Goal: Task Accomplishment & Management: Use online tool/utility

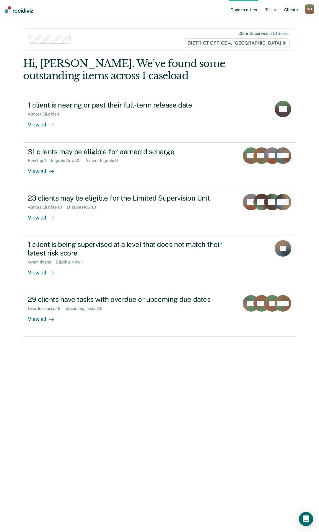
click at [291, 9] on link "Client s" at bounding box center [291, 9] width 16 height 19
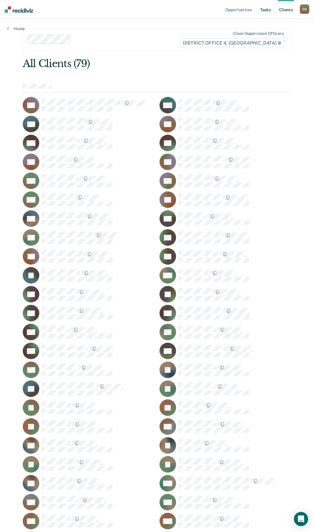
click at [261, 11] on link "Tasks" at bounding box center [265, 9] width 13 height 19
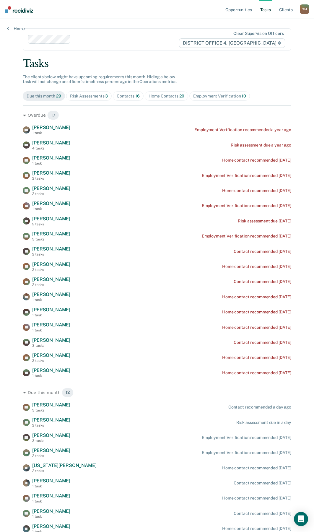
click at [135, 95] on span "16" at bounding box center [137, 96] width 4 height 5
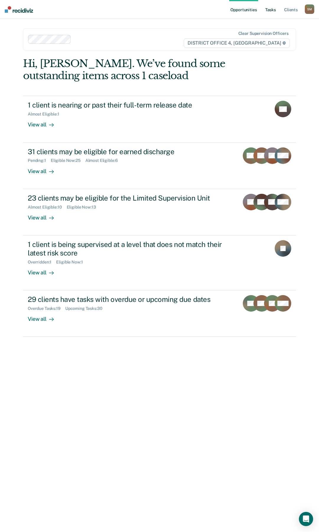
click at [267, 10] on link "Tasks" at bounding box center [270, 9] width 13 height 19
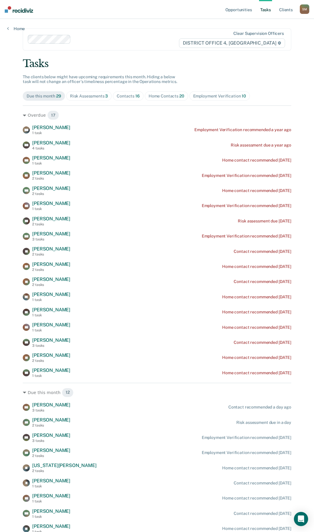
click at [166, 94] on div "Home Contacts 20" at bounding box center [167, 96] width 36 height 5
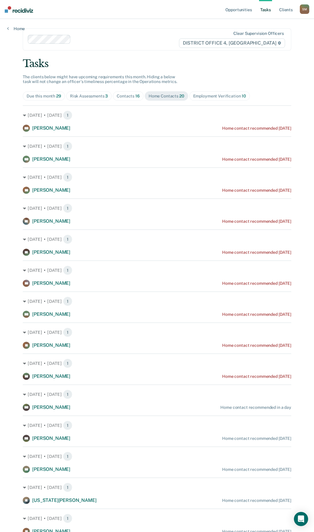
click at [121, 95] on div "Contacts 16" at bounding box center [128, 96] width 23 height 5
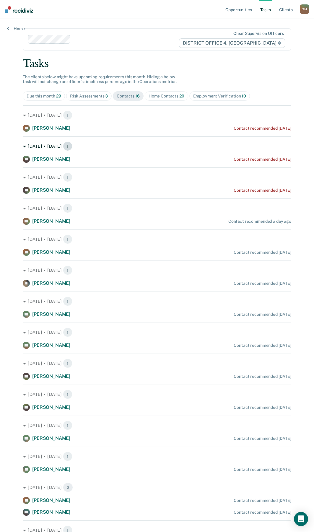
scroll to position [30, 0]
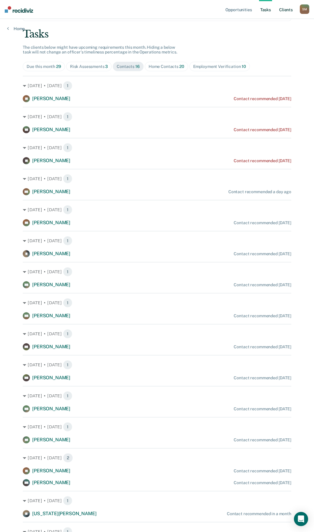
click at [284, 9] on link "Client s" at bounding box center [286, 9] width 16 height 19
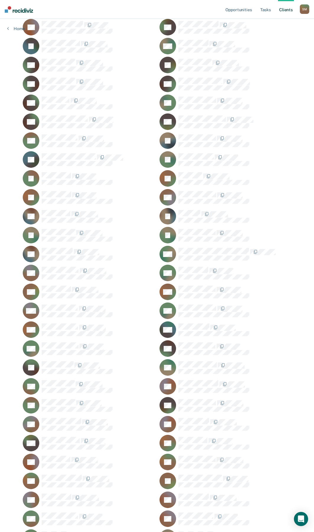
scroll to position [342, 0]
